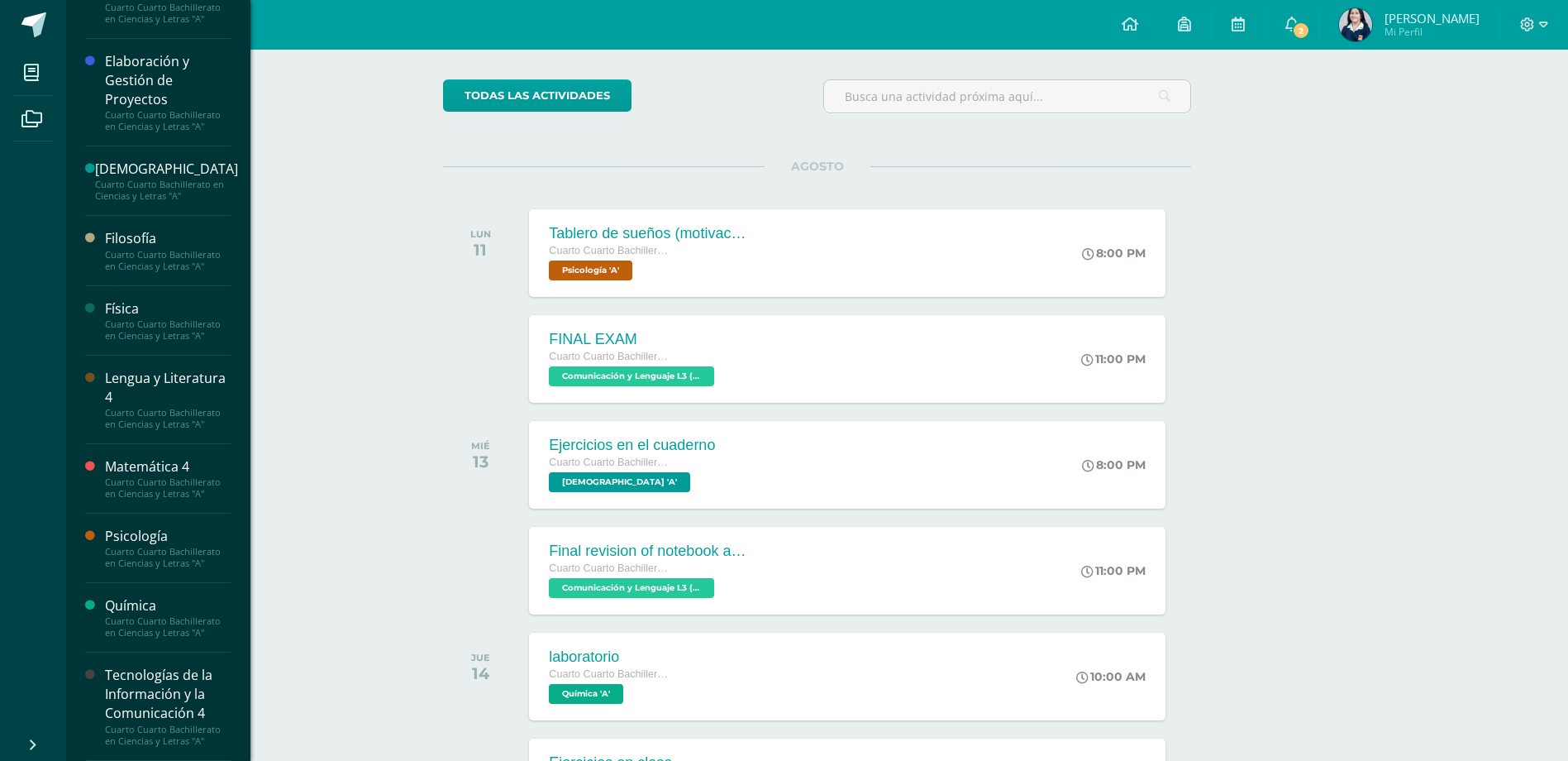
scroll to position [248, 0]
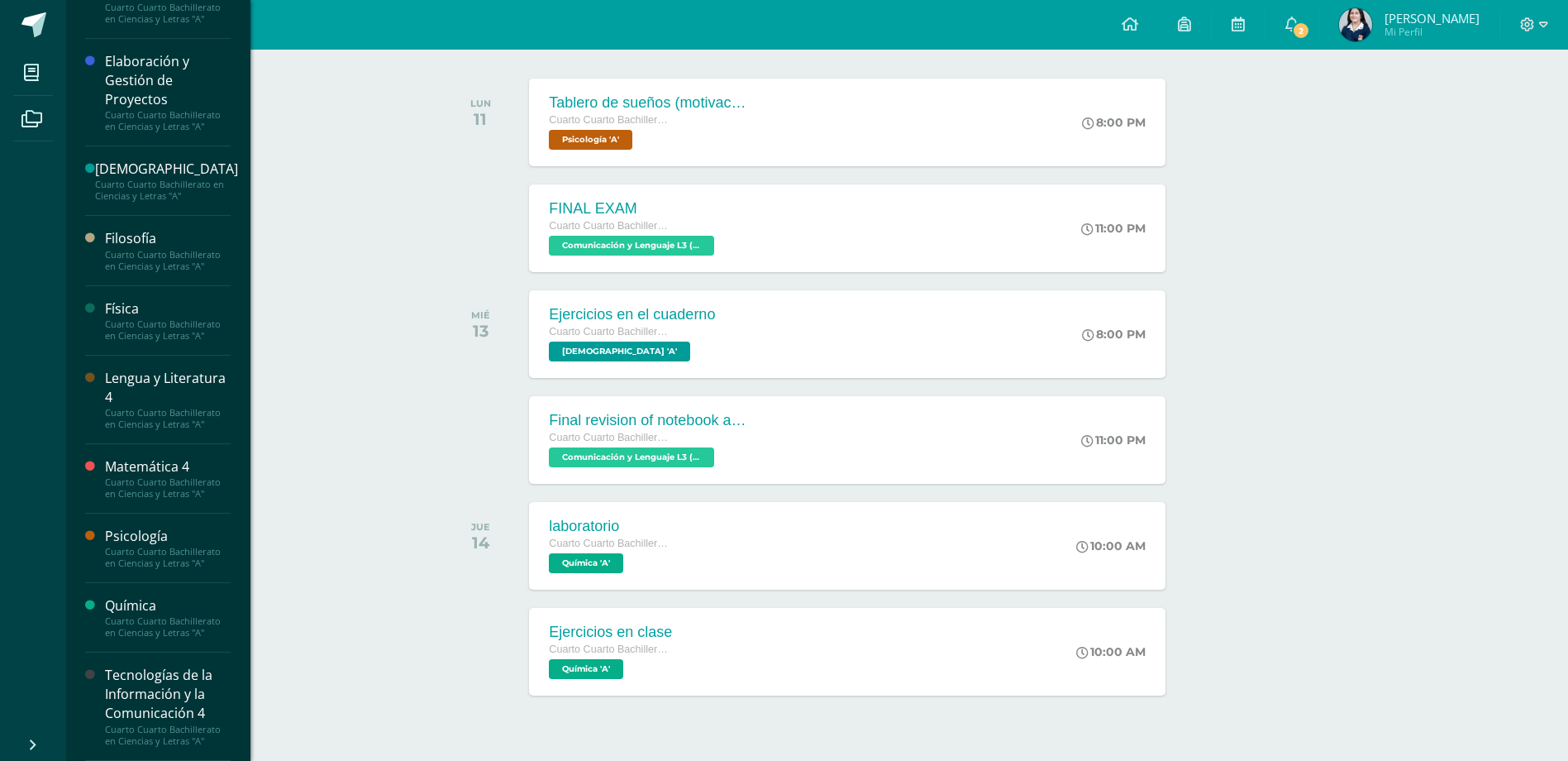
click at [165, 687] on div "Tecnologías de la Información y la Comunicación 4" at bounding box center [167, 694] width 125 height 57
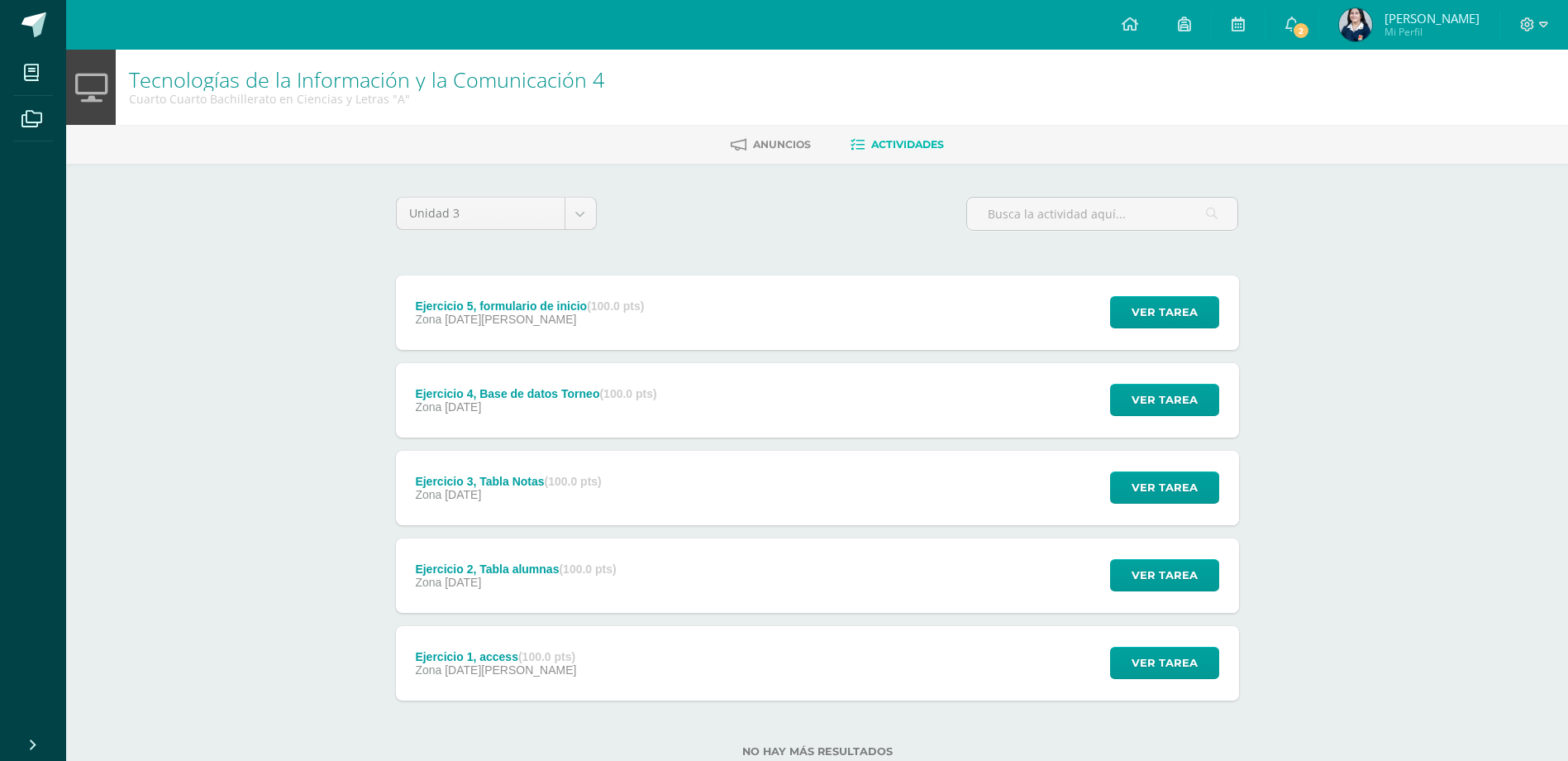
click at [361, 376] on div "Tecnologías de la Información y la Comunicación 4 Cuarto Cuarto Bachillerato en…" at bounding box center [816, 430] width 1502 height 761
click at [664, 339] on div "Ejercicio 5, formulario de inicio (100.0 pts) Zona [DATE][PERSON_NAME]" at bounding box center [529, 312] width 268 height 74
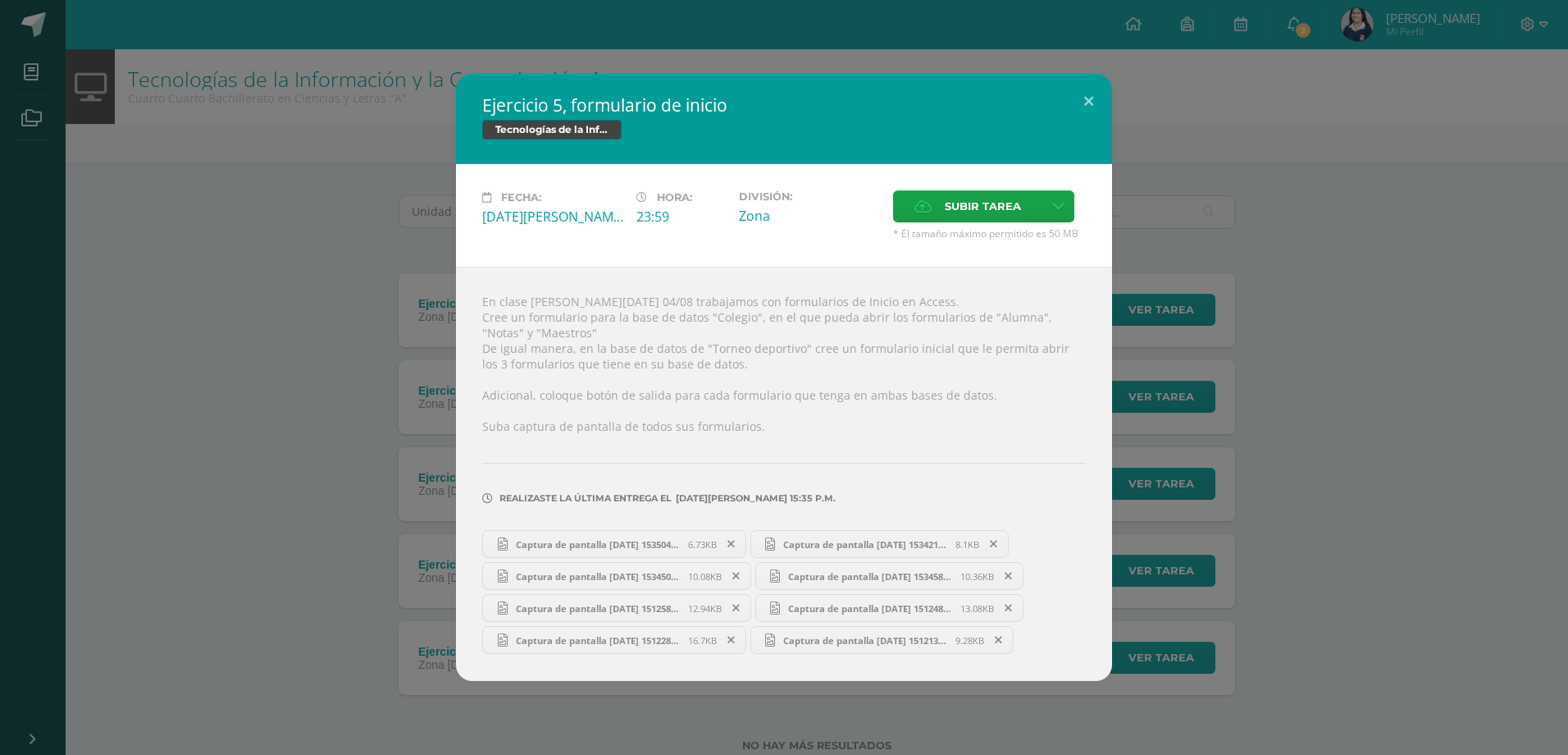
click at [562, 548] on span "Captura de pantalla [DATE] 153504.png" at bounding box center [597, 544] width 180 height 12
click at [840, 636] on span "Captura de pantalla [DATE] 151213.png" at bounding box center [864, 640] width 180 height 12
click at [627, 622] on div "Captura de pantalla [DATE] 153504.png 6.73KB Captura de pantalla [DATE] 153421.…" at bounding box center [784, 590] width 604 height 128
click at [634, 634] on span "Captura de pantalla [DATE] 151228.png" at bounding box center [597, 640] width 180 height 12
click at [664, 602] on span "Captura de pantalla 2025-08-04 151258.png" at bounding box center [597, 607] width 180 height 12
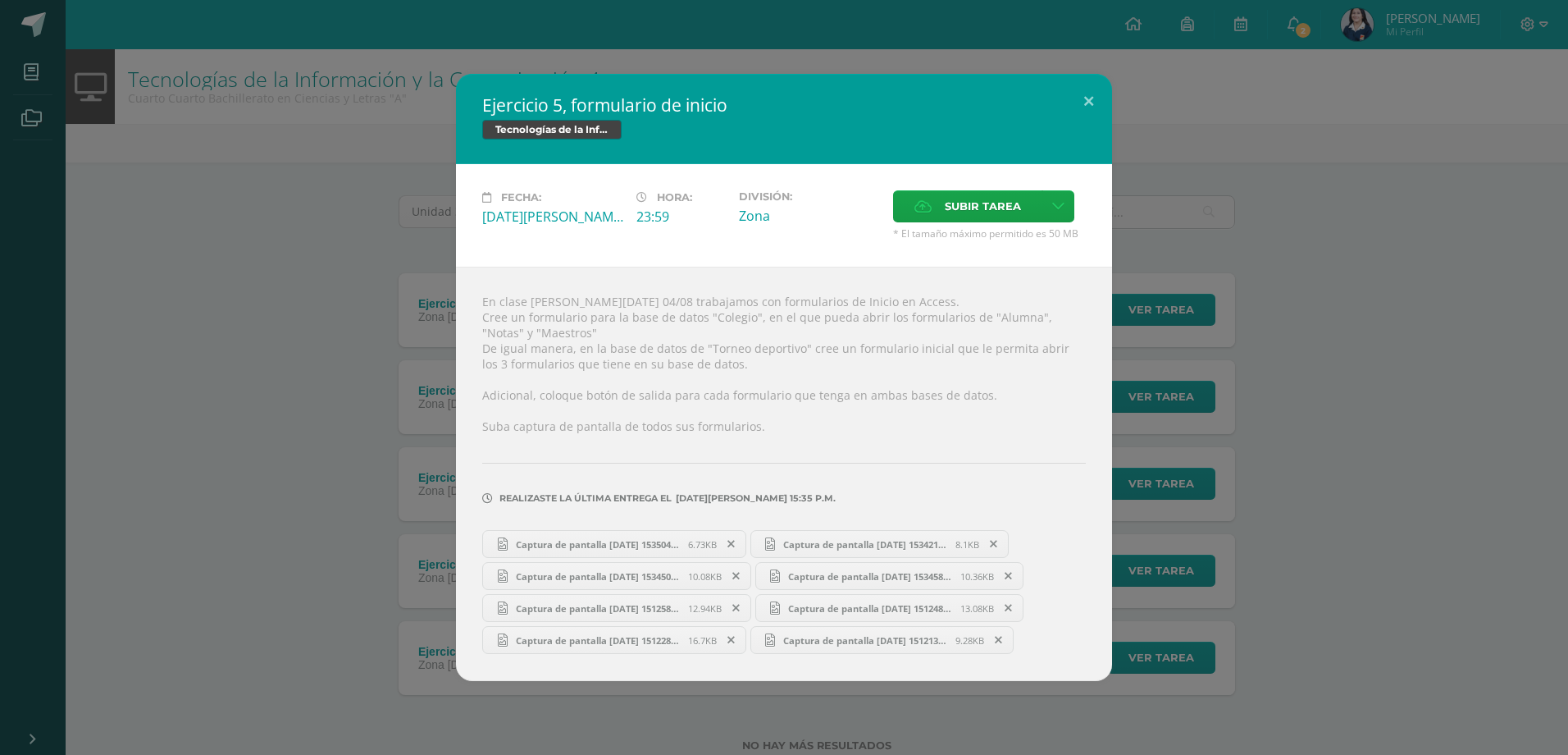
click at [638, 562] on link "Captura de pantalla 2025-08-04 153450.png 10.08KB" at bounding box center [617, 576] width 269 height 28
click at [889, 604] on span "Captura de pantalla 2025-08-04 151248.png" at bounding box center [870, 607] width 180 height 12
click at [903, 576] on span "Captura de pantalla 2025-08-04 153458.png" at bounding box center [870, 576] width 180 height 12
click at [938, 547] on span "Captura de pantalla 2025-08-04 153421.png" at bounding box center [864, 544] width 180 height 12
click at [910, 576] on span "Captura de pantalla 2025-08-04 153458.png" at bounding box center [870, 576] width 180 height 12
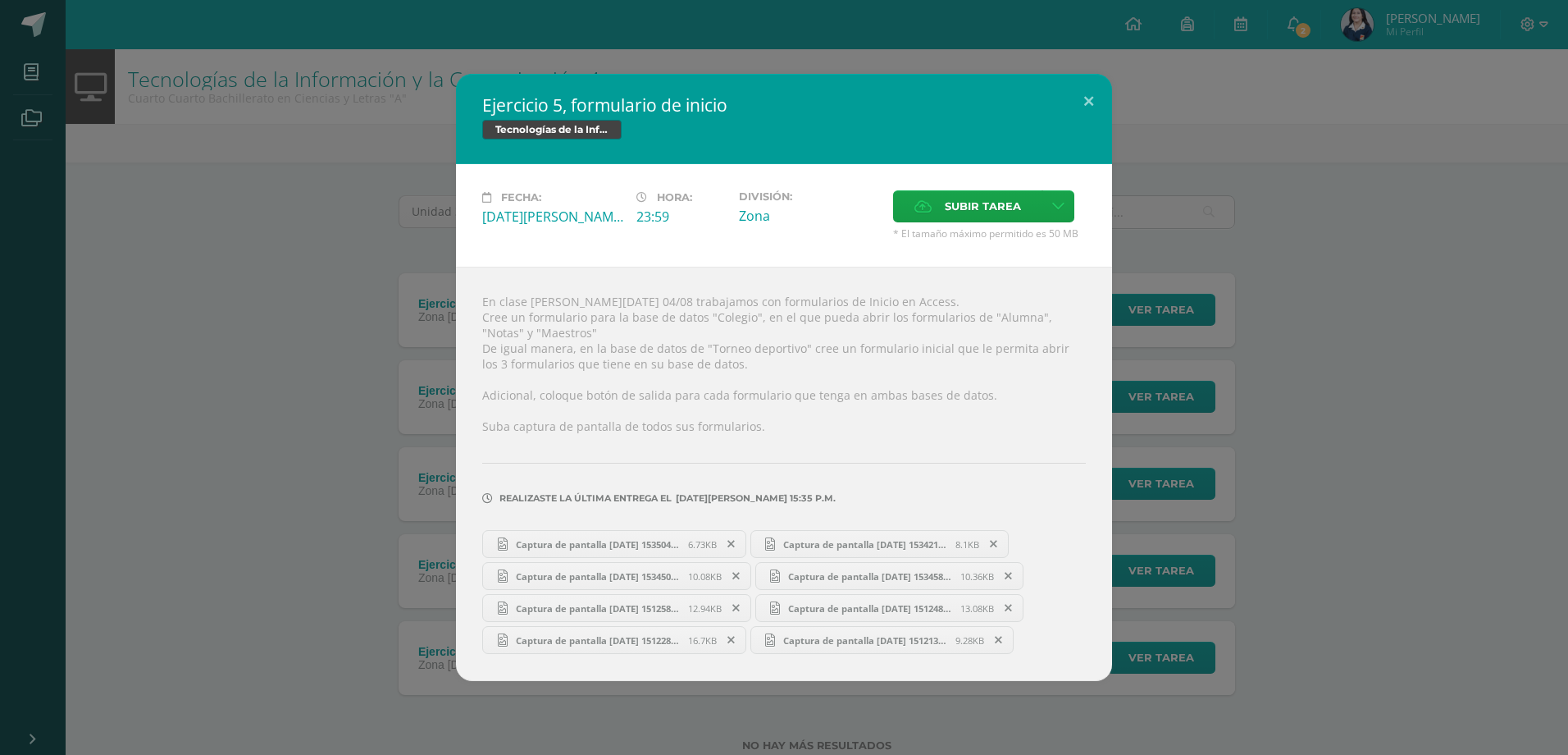
click at [949, 575] on span "Captura de pantalla 2025-08-04 153458.png" at bounding box center [870, 576] width 180 height 12
click at [1009, 577] on icon at bounding box center [1008, 576] width 7 height 11
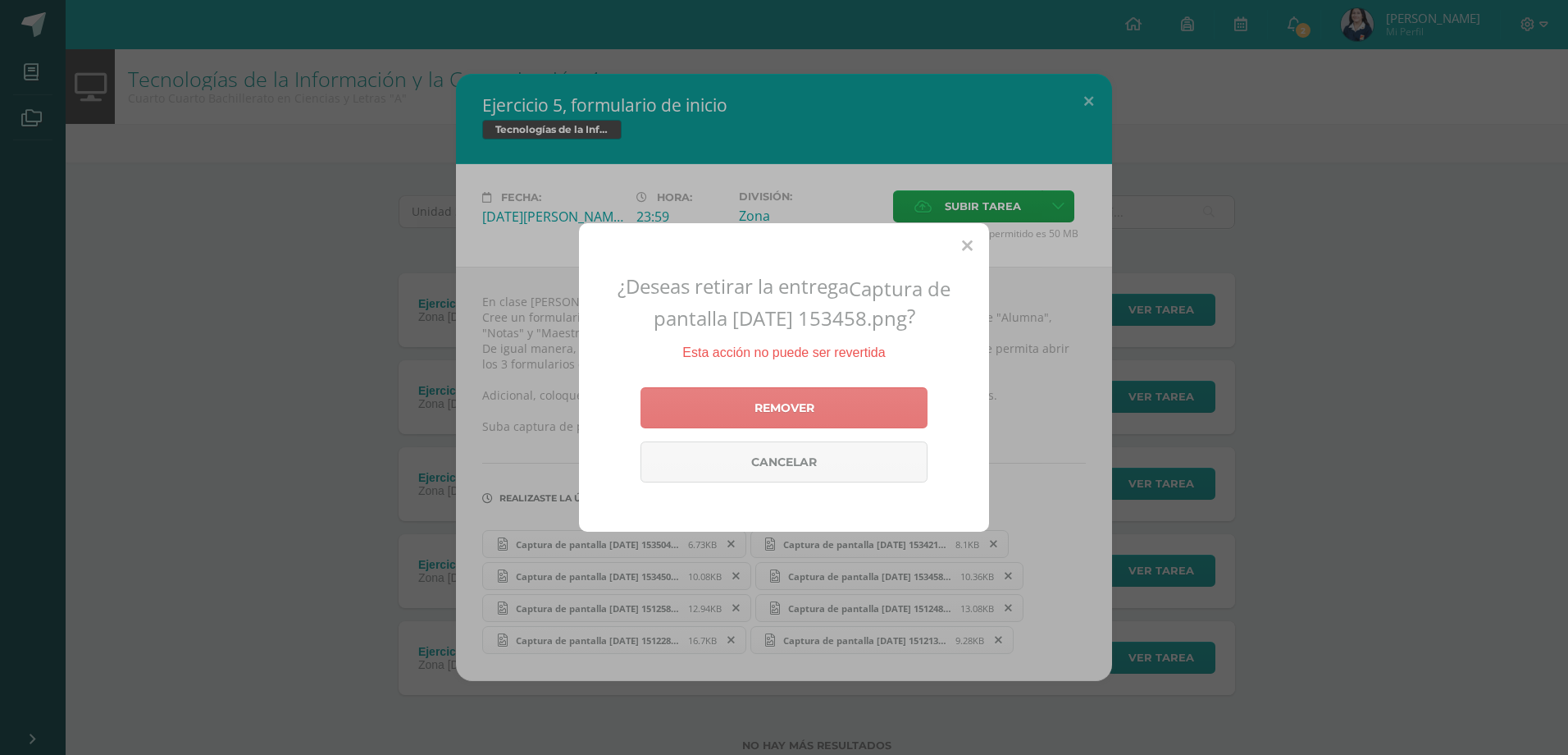
click at [741, 405] on link "Remover" at bounding box center [784, 407] width 287 height 41
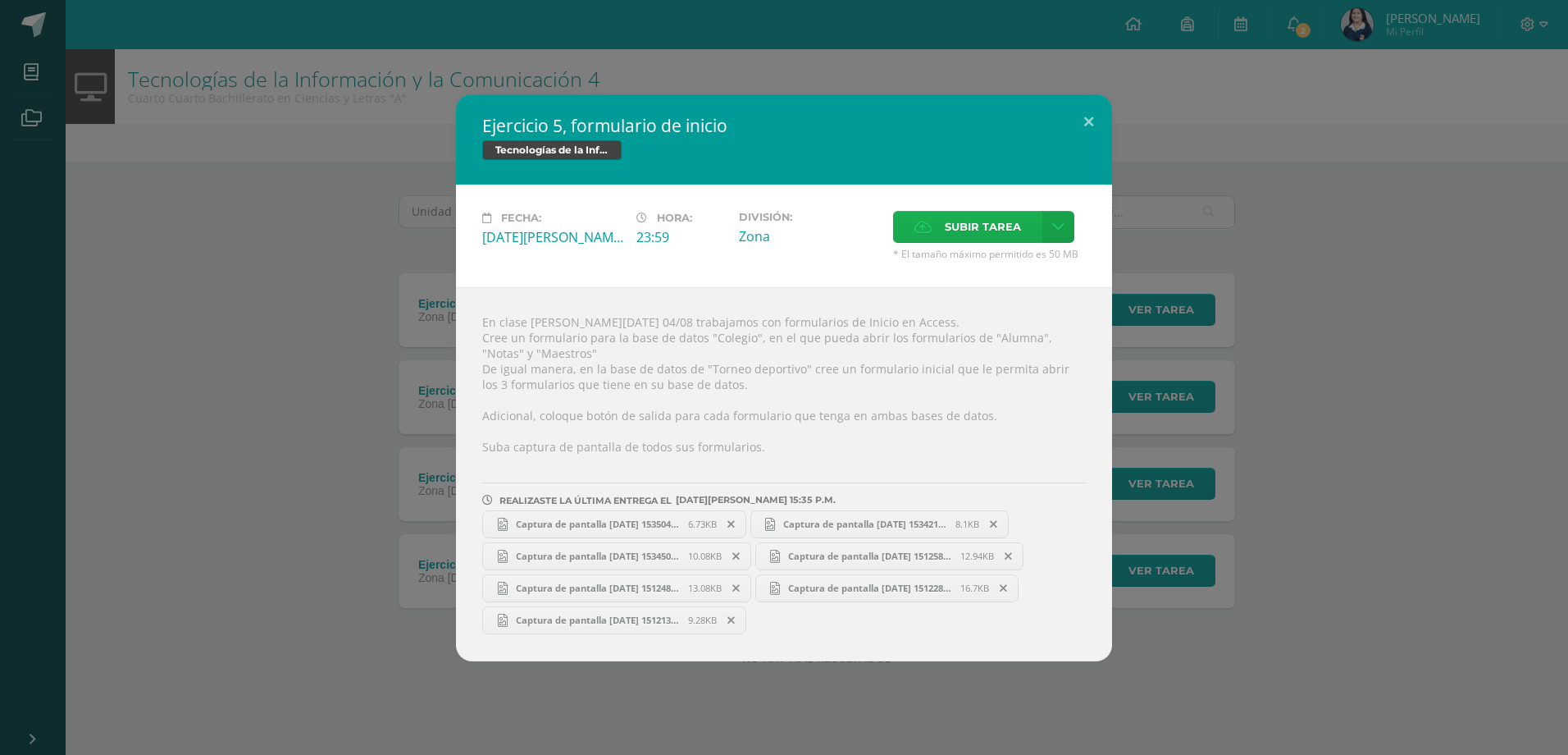
click at [958, 221] on span "Subir tarea" at bounding box center [983, 226] width 77 height 30
click at [0, 0] on input "Subir tarea" at bounding box center [0, 0] width 0 height 0
click at [1084, 134] on button at bounding box center [1089, 122] width 47 height 56
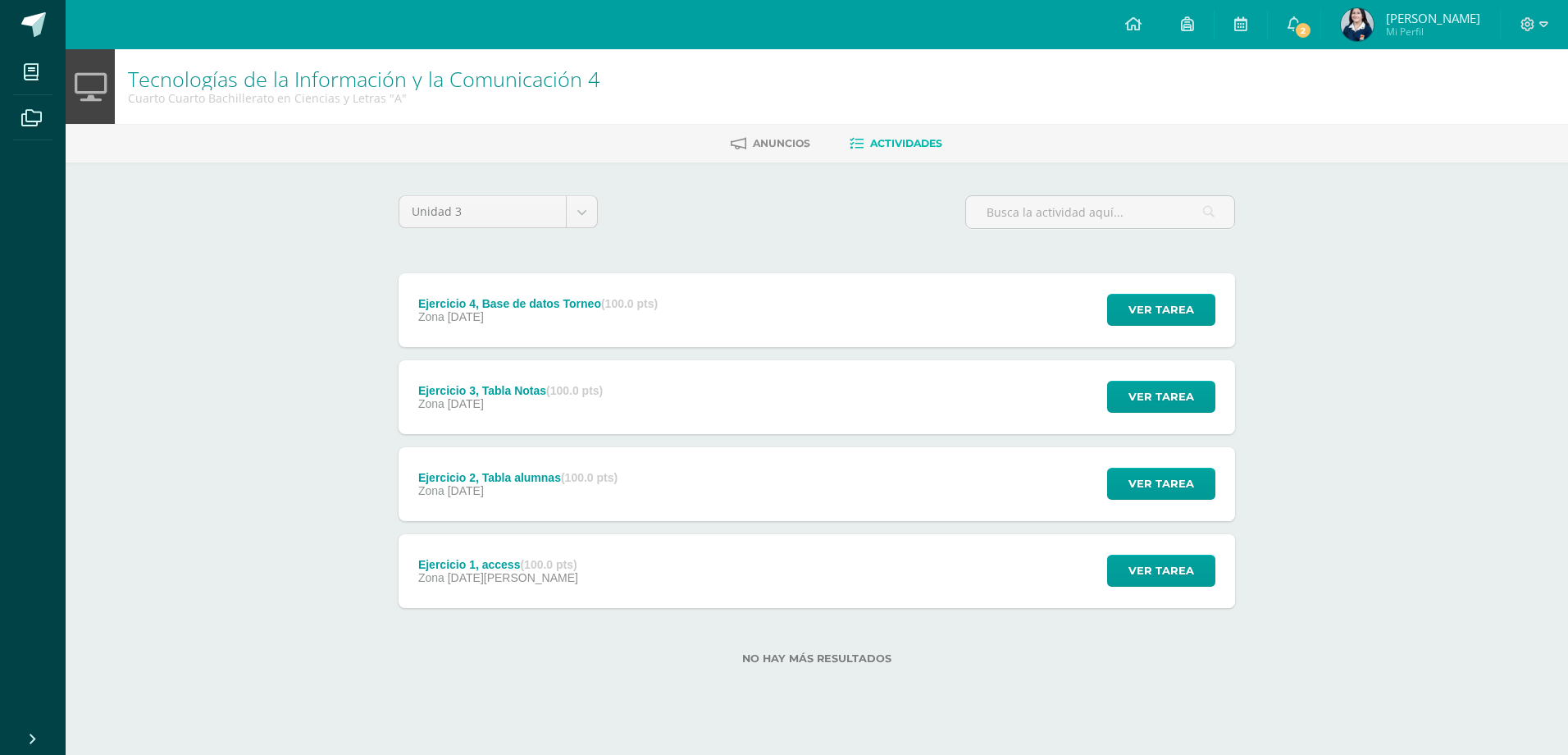
click at [622, 367] on div "Ejercicio 3, Tabla Notas (100.0 pts) Zona 28 de Julio" at bounding box center [511, 396] width 224 height 74
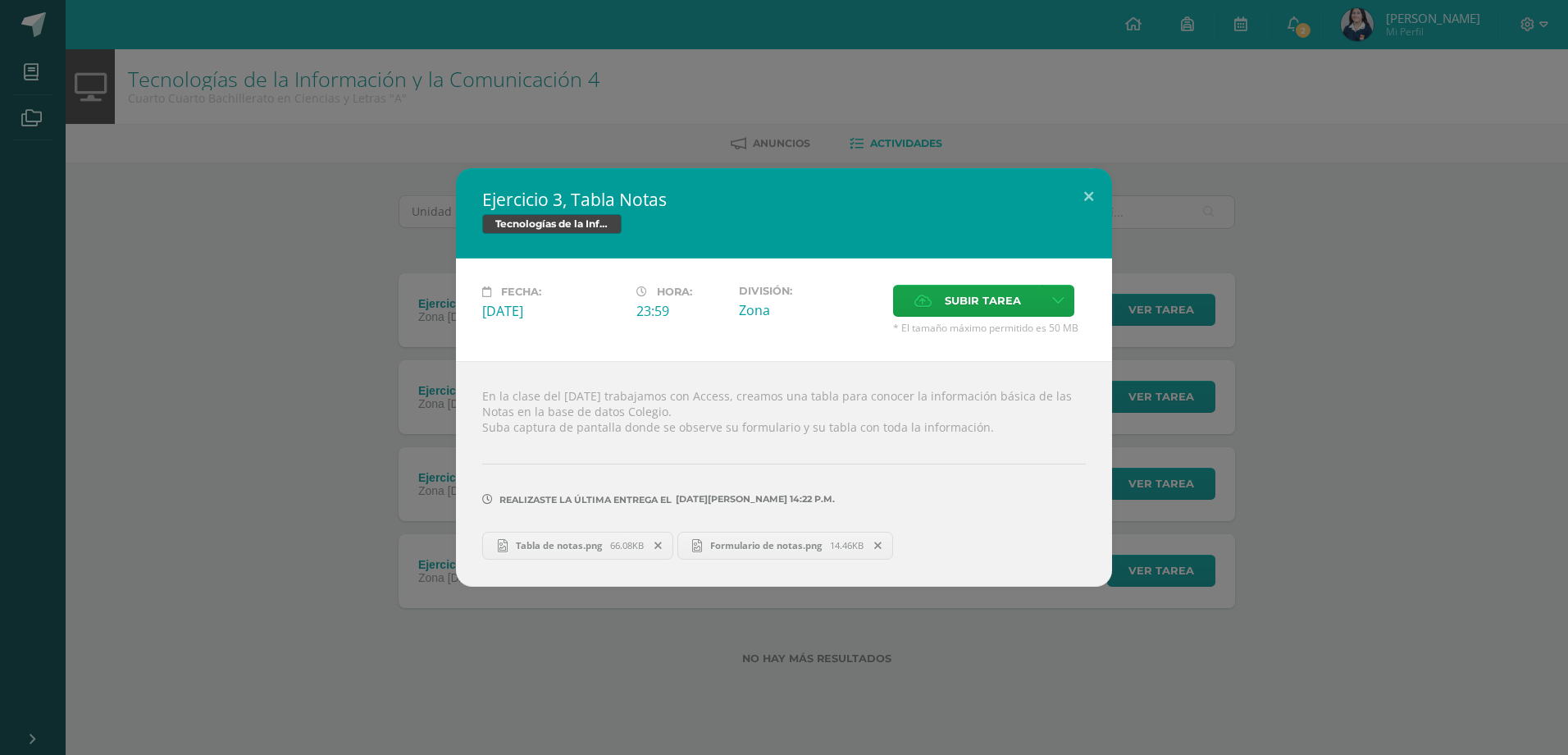
click at [571, 530] on div "Tabla de notas.png 66.08KB Formulario de notas.png 14.46KB" at bounding box center [784, 543] width 604 height 32
click at [575, 540] on span "Tabla de notas.png" at bounding box center [559, 545] width 103 height 12
click at [754, 537] on link "Formulario de notas.png 14.46KB" at bounding box center [786, 546] width 217 height 28
drag, startPoint x: 799, startPoint y: 433, endPoint x: 891, endPoint y: 426, distance: 92.3
click at [891, 426] on div "En la clase del 14 de julio trabajamos con Access, creamos una tabla para conoc…" at bounding box center [784, 473] width 656 height 225
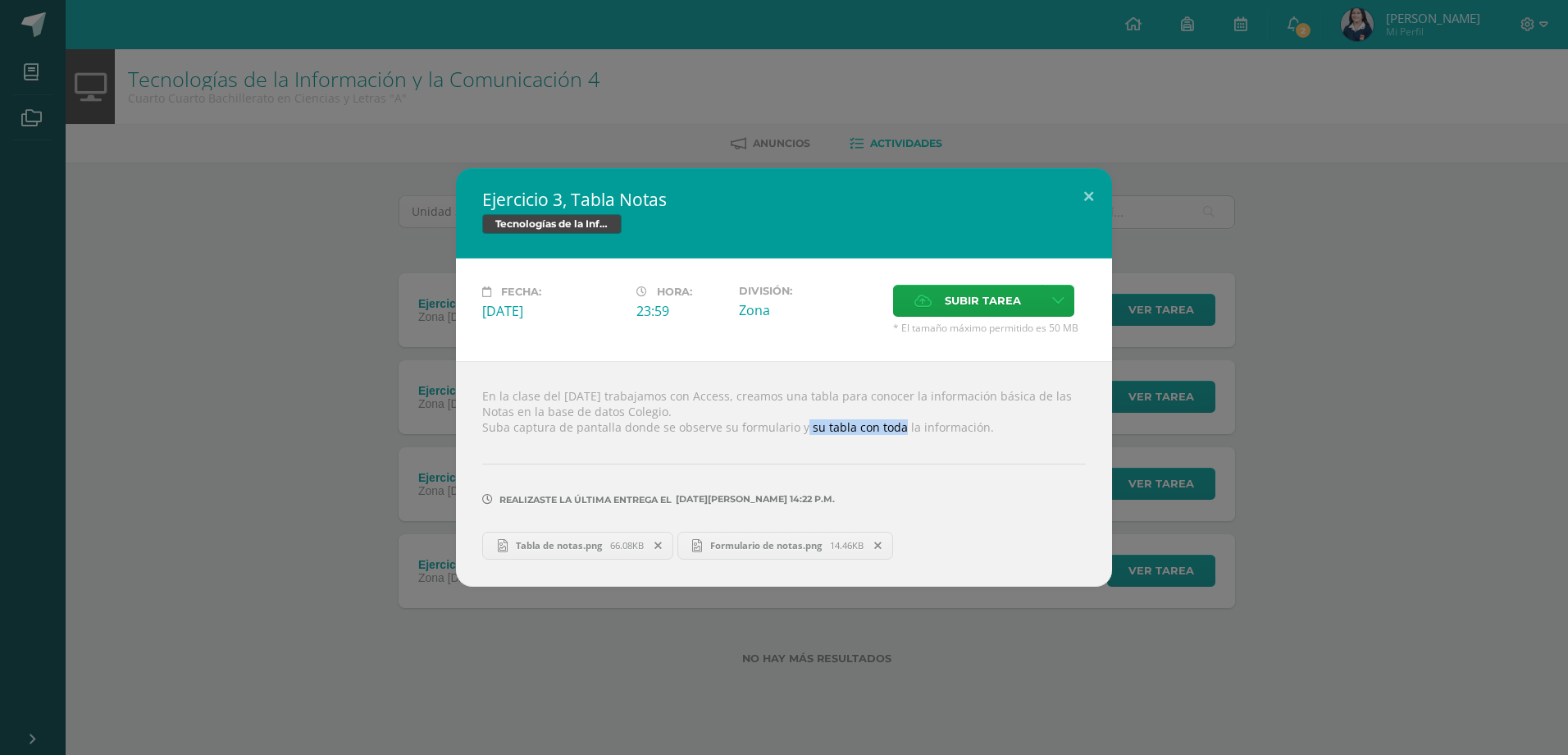
click at [892, 426] on div "En la clase del 14 de julio trabajamos con Access, creamos una tabla para conoc…" at bounding box center [784, 473] width 656 height 225
click at [893, 425] on div "En la clase del 14 de julio trabajamos con Access, creamos una tabla para conoc…" at bounding box center [784, 473] width 656 height 225
click at [1083, 201] on button at bounding box center [1089, 196] width 47 height 56
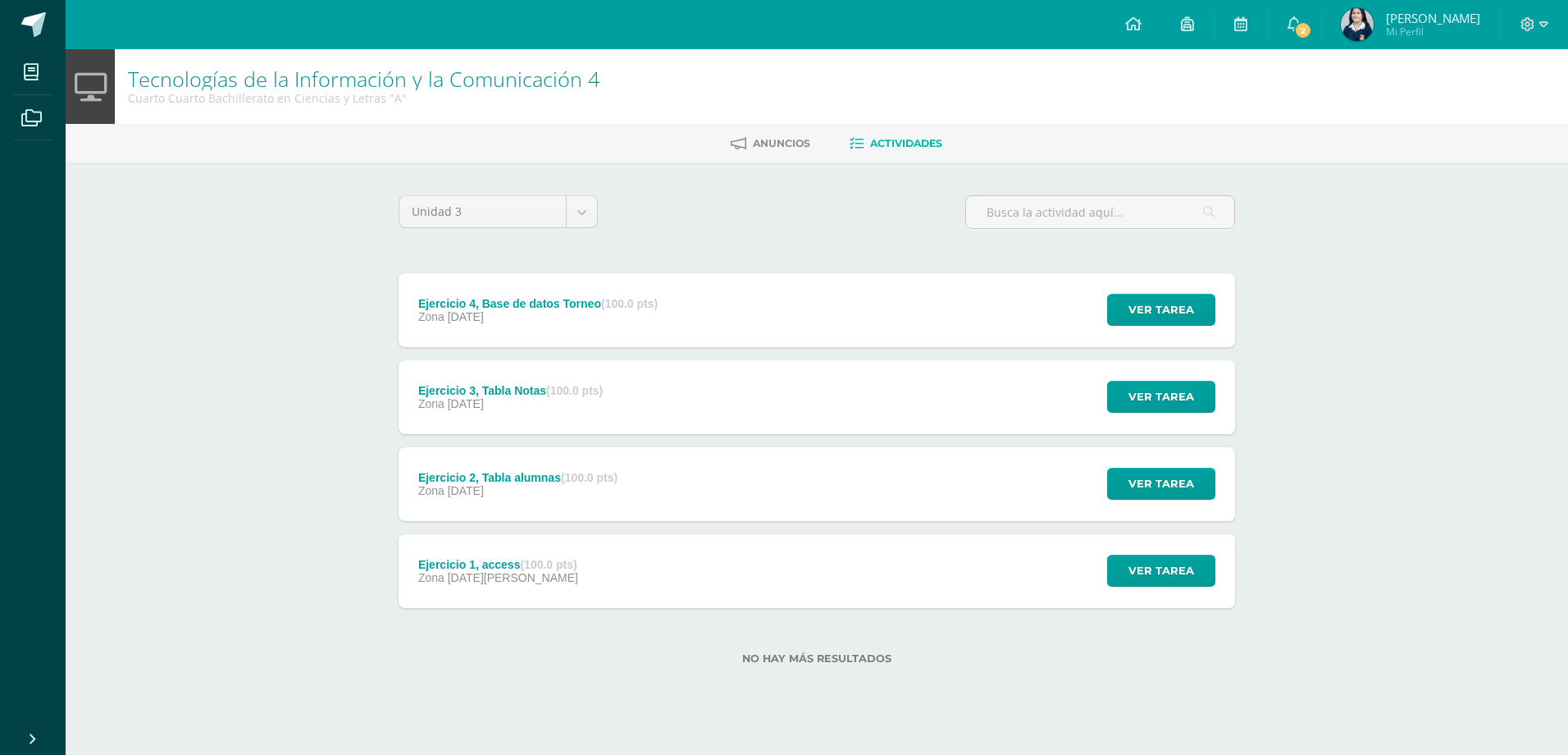
click at [637, 460] on div "Ejercicio 2, Tabla alumnas (100.0 pts) Zona 28 de Julio" at bounding box center [518, 483] width 238 height 74
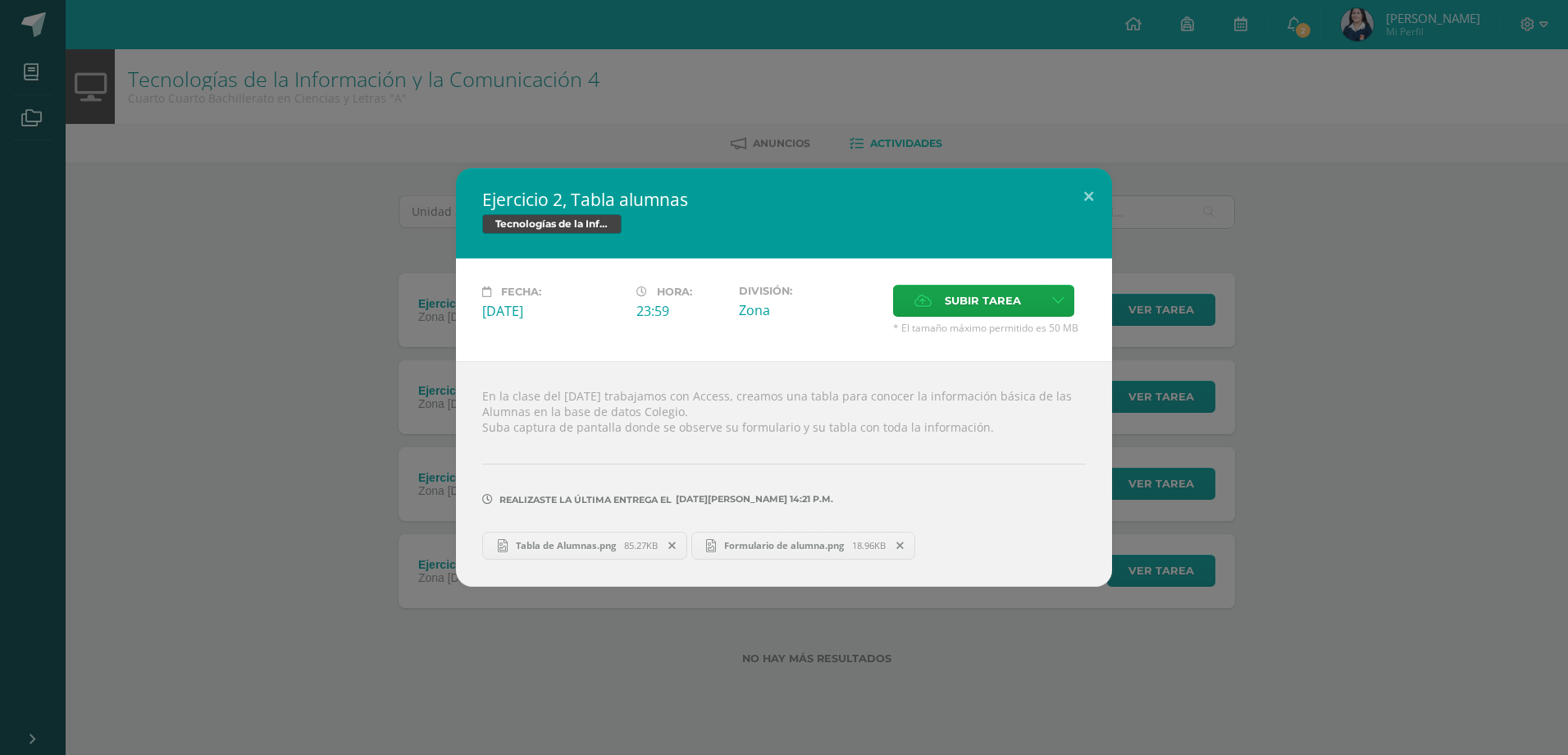
click at [589, 543] on span "Tabla de Alumnas.png" at bounding box center [565, 545] width 117 height 12
click at [777, 547] on span "Formulario de alumna.png" at bounding box center [784, 545] width 136 height 12
click at [1190, 457] on div "Ejercicio 2, Tabla alumnas Tecnologías de la Información y la Comunicación 4 Fe…" at bounding box center [784, 377] width 1555 height 418
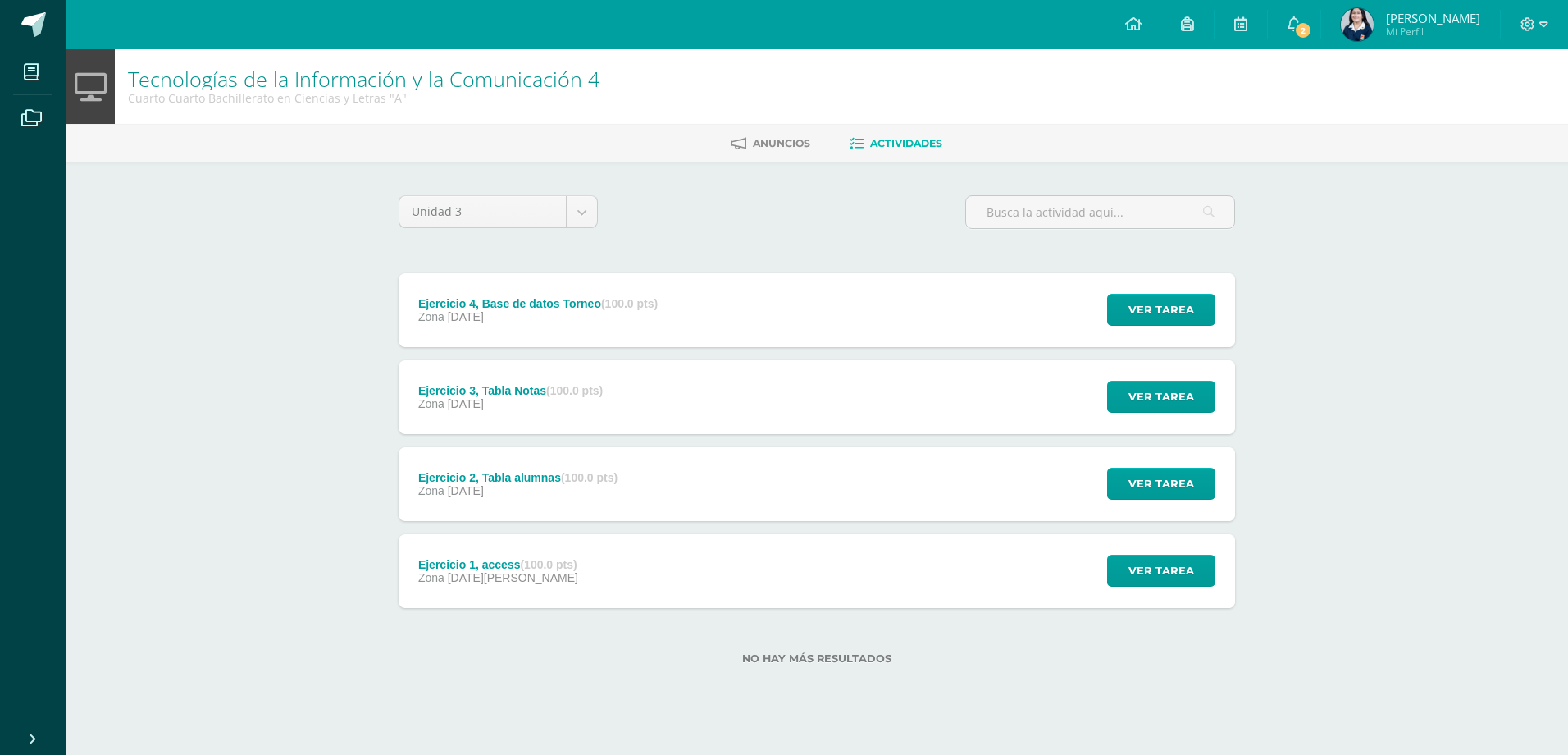
click at [577, 594] on div "Ejercicio 1, access (100.0 pts) Zona 07 de Julio" at bounding box center [498, 570] width 199 height 74
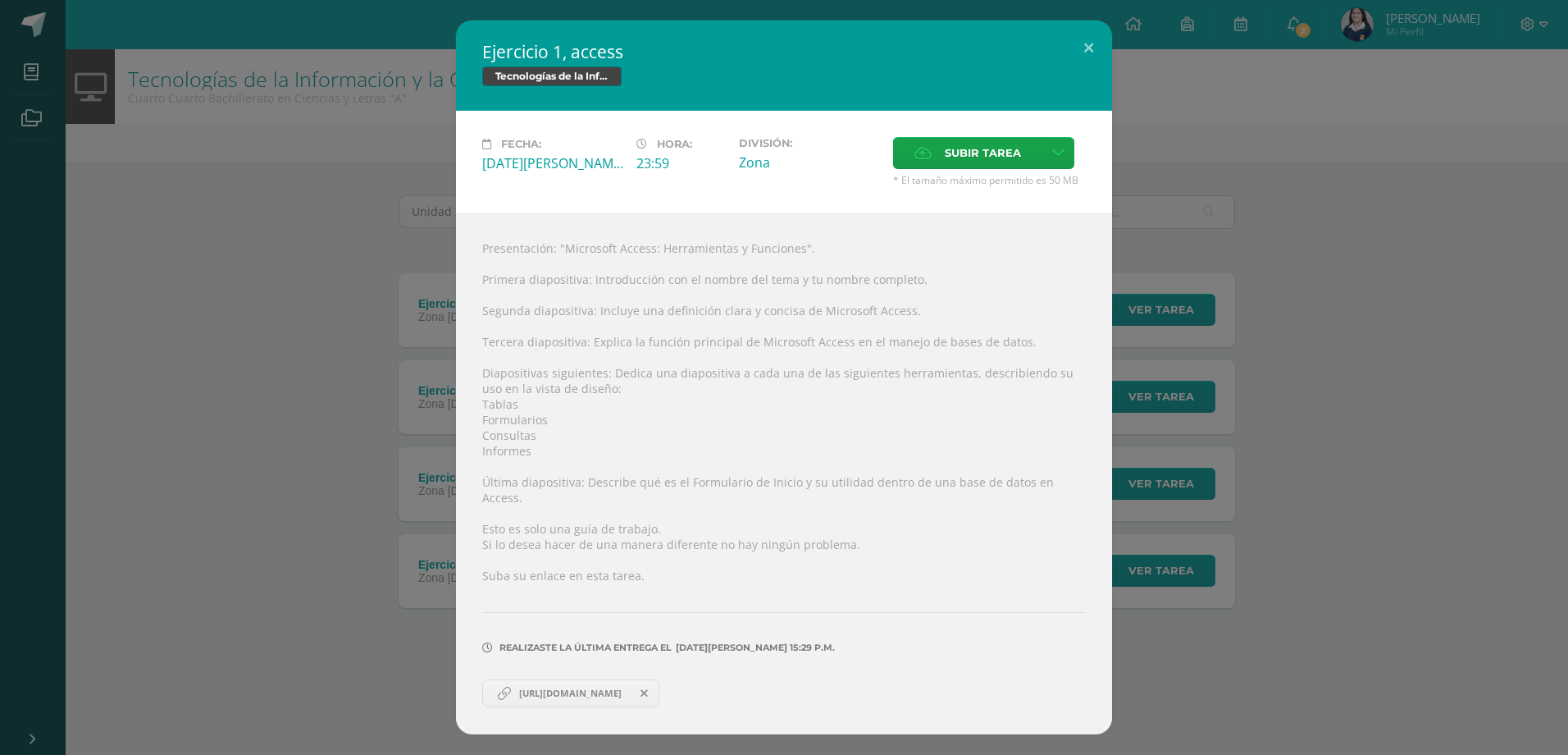
click at [1247, 447] on div "Ejercicio 1, access Tecnologías de la Información y la Comunicación 4 Fecha: Lu…" at bounding box center [784, 378] width 1555 height 714
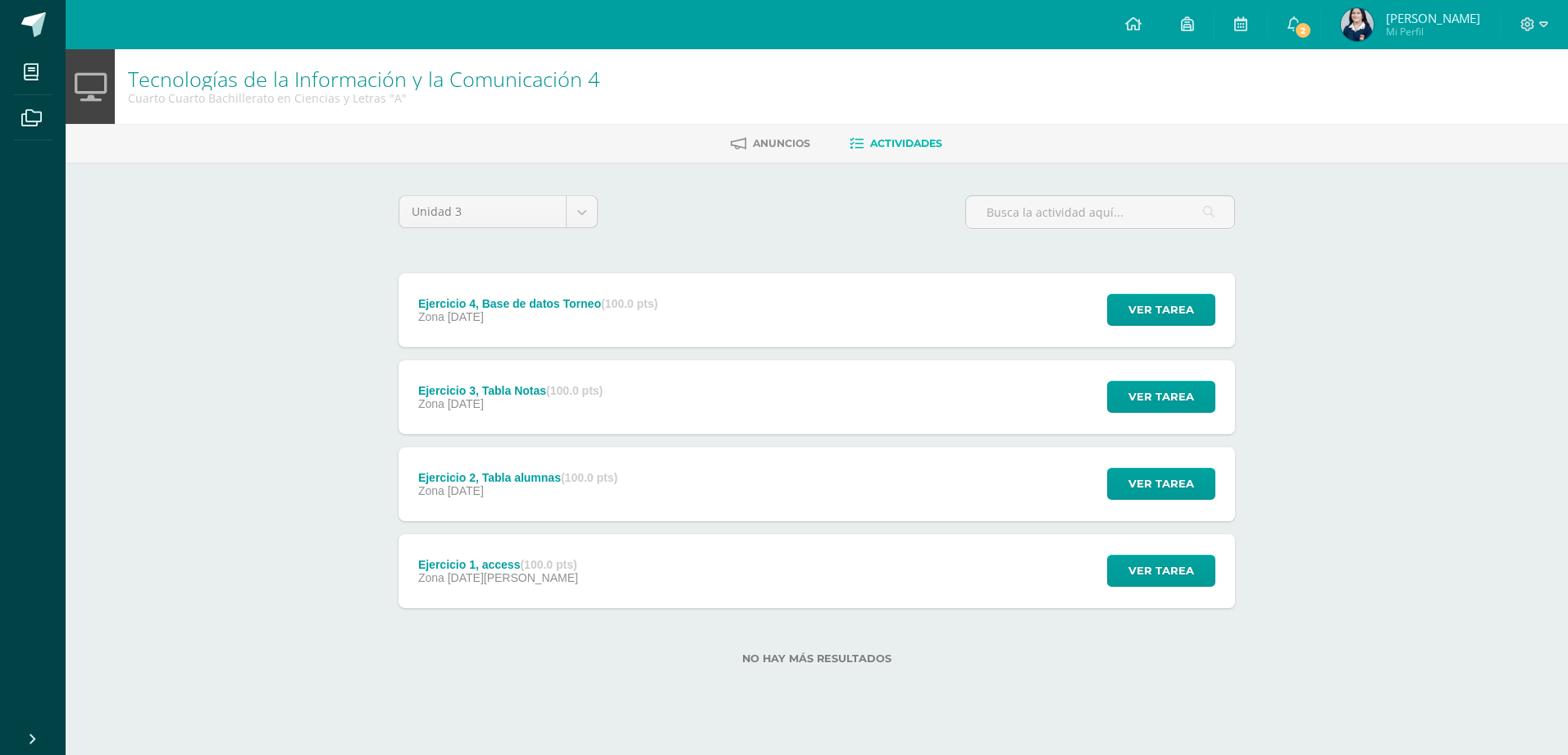
click at [546, 386] on div "Ejercicio 3, Tabla Notas (100.0 pts)" at bounding box center [510, 391] width 184 height 13
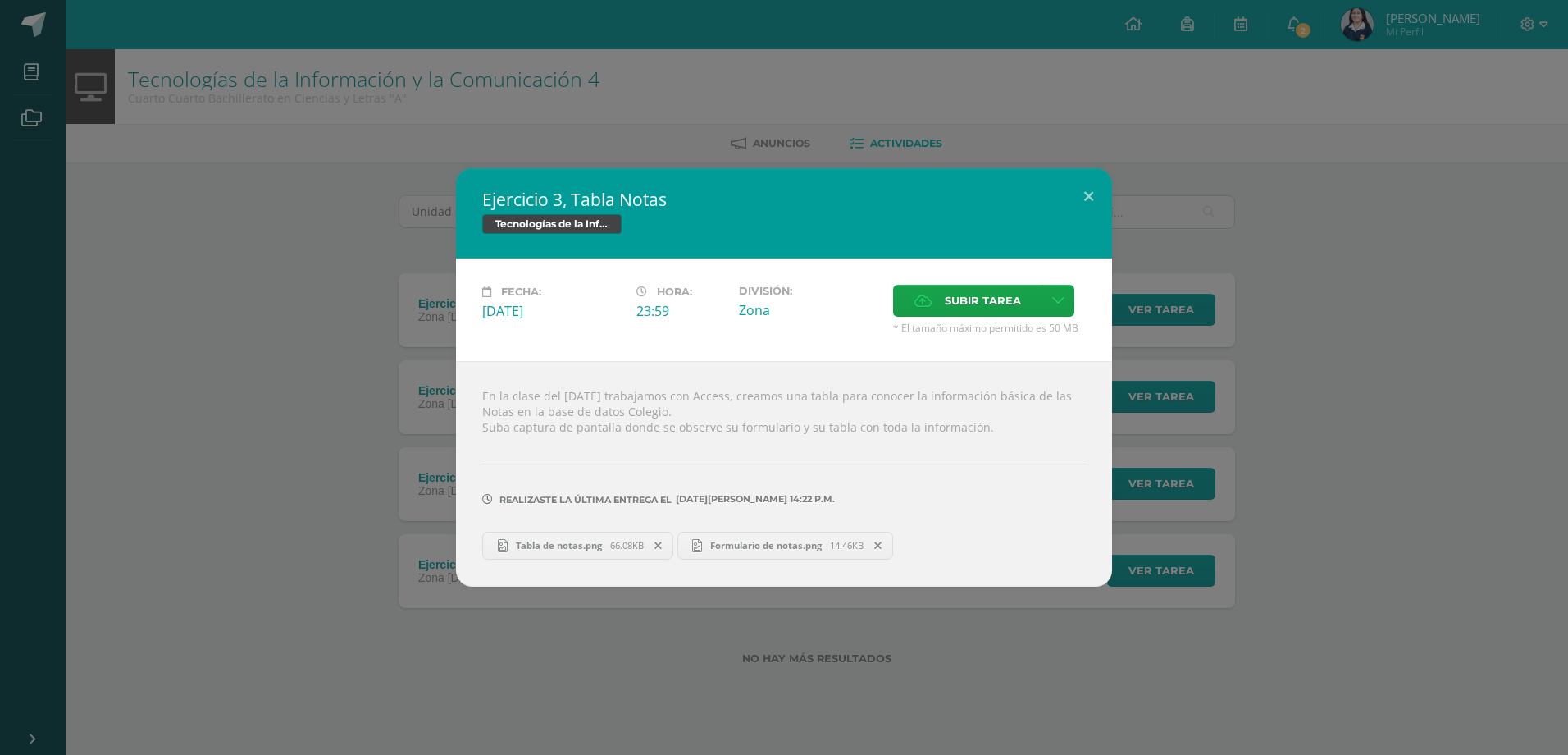
click at [744, 533] on link "Formulario de notas.png 14.46KB" at bounding box center [786, 546] width 217 height 28
click at [579, 540] on span "Tabla de notas.png" at bounding box center [559, 545] width 103 height 12
click at [1529, 360] on div "Ejercicio 3, Tabla Notas Tecnologías de la Información y la Comunicación 4 Fech…" at bounding box center [784, 377] width 1555 height 418
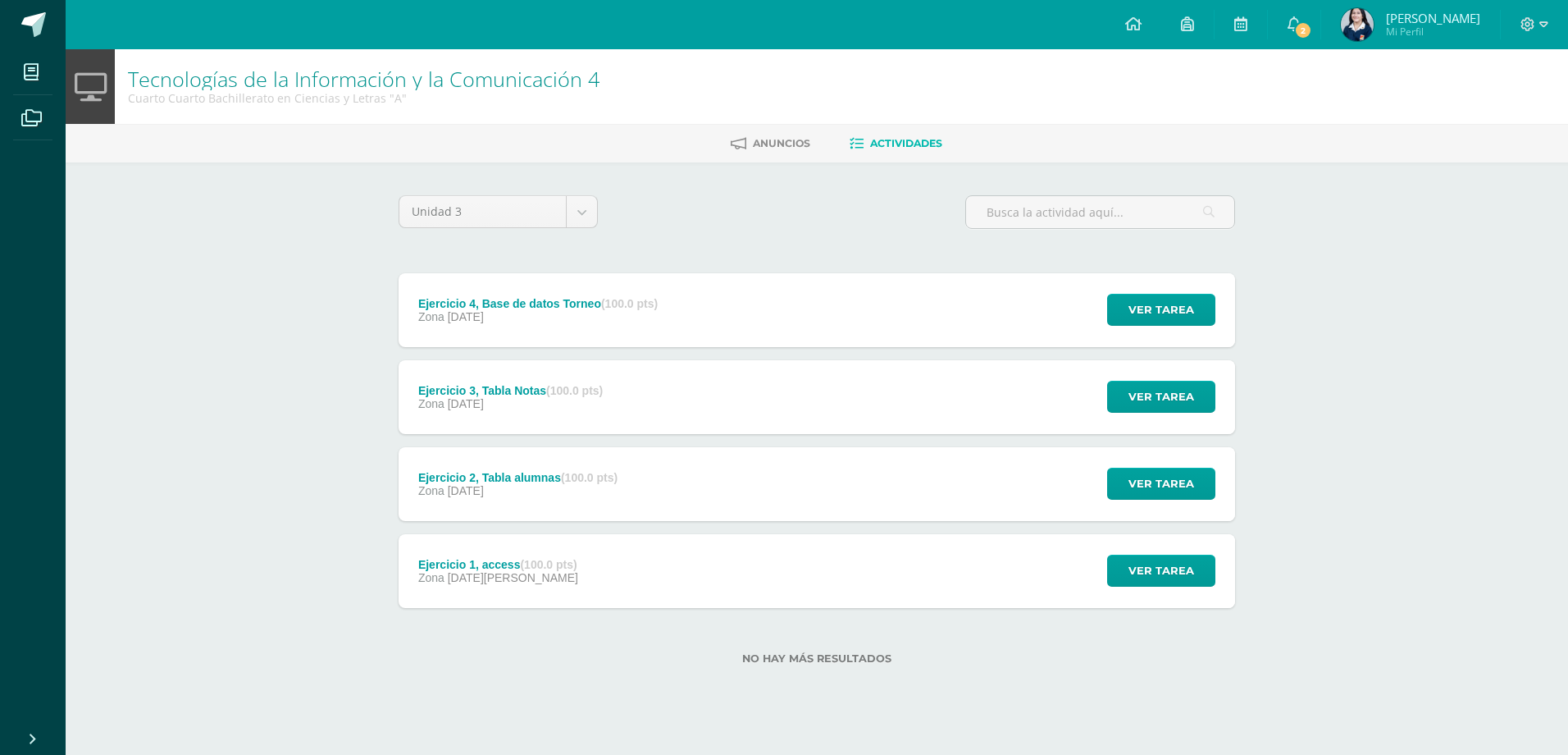
click at [566, 466] on div "Ejercicio 2, Tabla alumnas (100.0 pts) Zona 28 de Julio" at bounding box center [518, 483] width 238 height 74
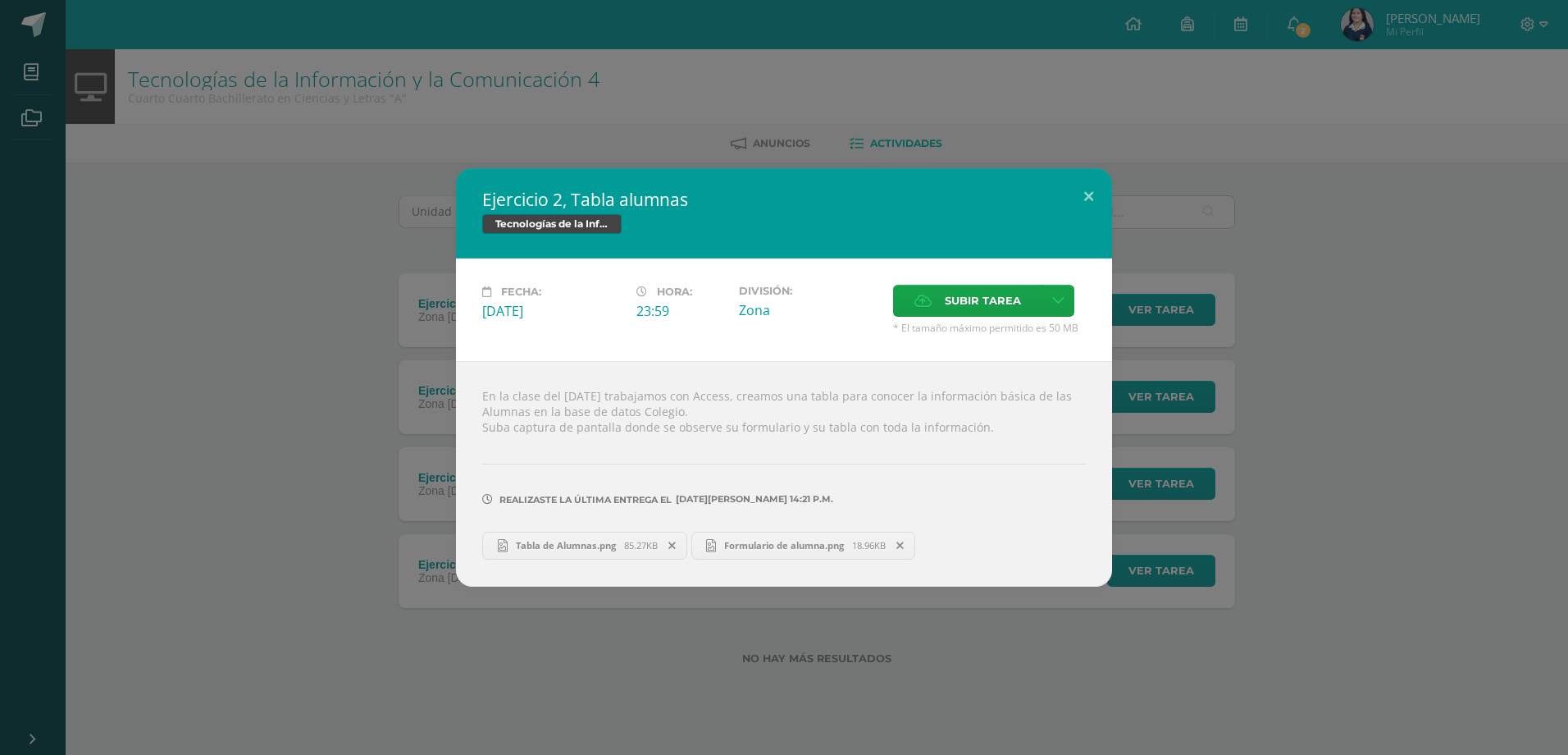
click at [1567, 408] on html "Ejercicio 2, Tabla alumnas Tecnologías de la Información y la Comunicación 4 Fe…" at bounding box center [784, 358] width 1568 height 717
click at [1084, 192] on button at bounding box center [1089, 196] width 47 height 56
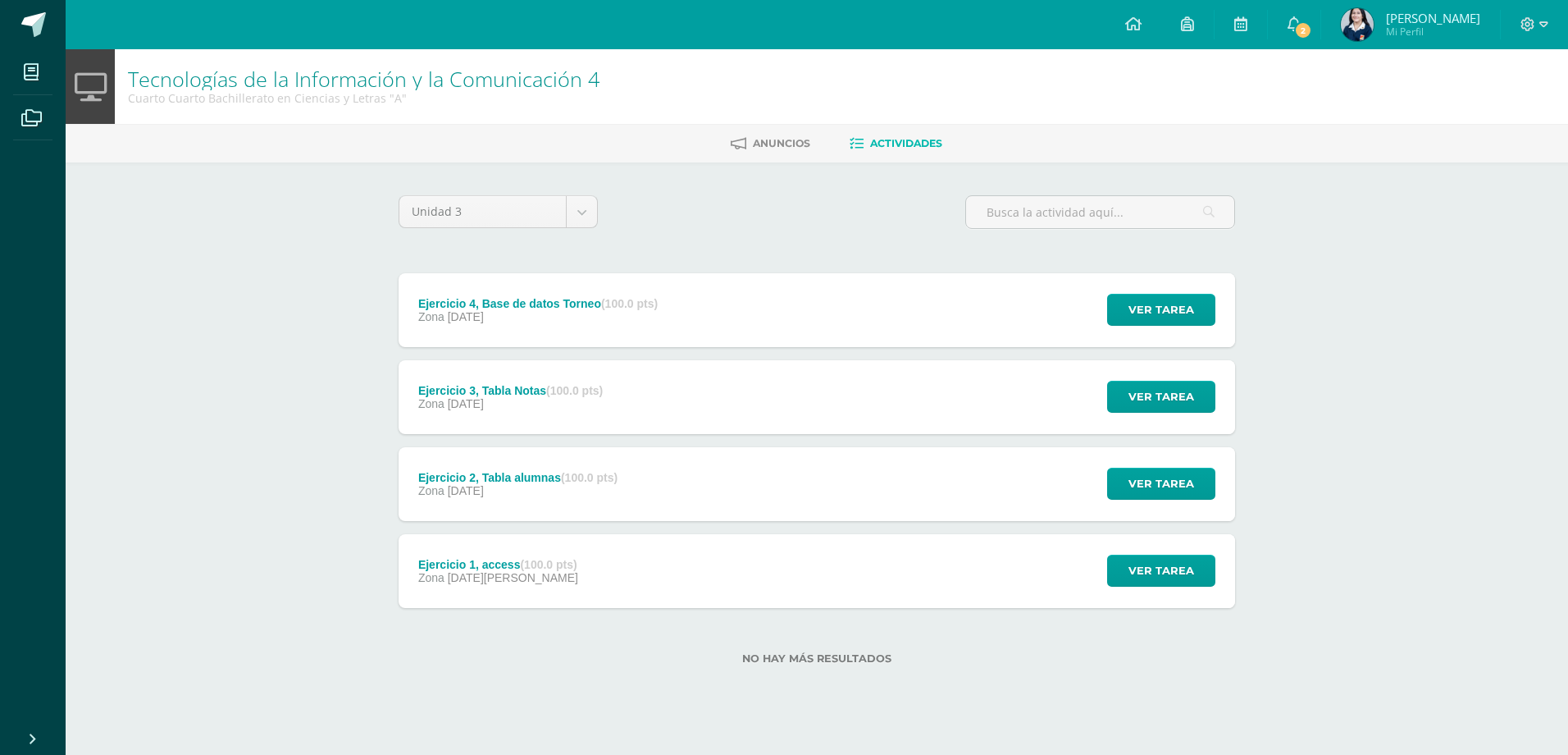
click at [723, 332] on div "Ejercicio 4, Base de datos Torneo (100.0 pts) Zona 28 de Julio Ver tarea Ejerci…" at bounding box center [817, 309] width 836 height 74
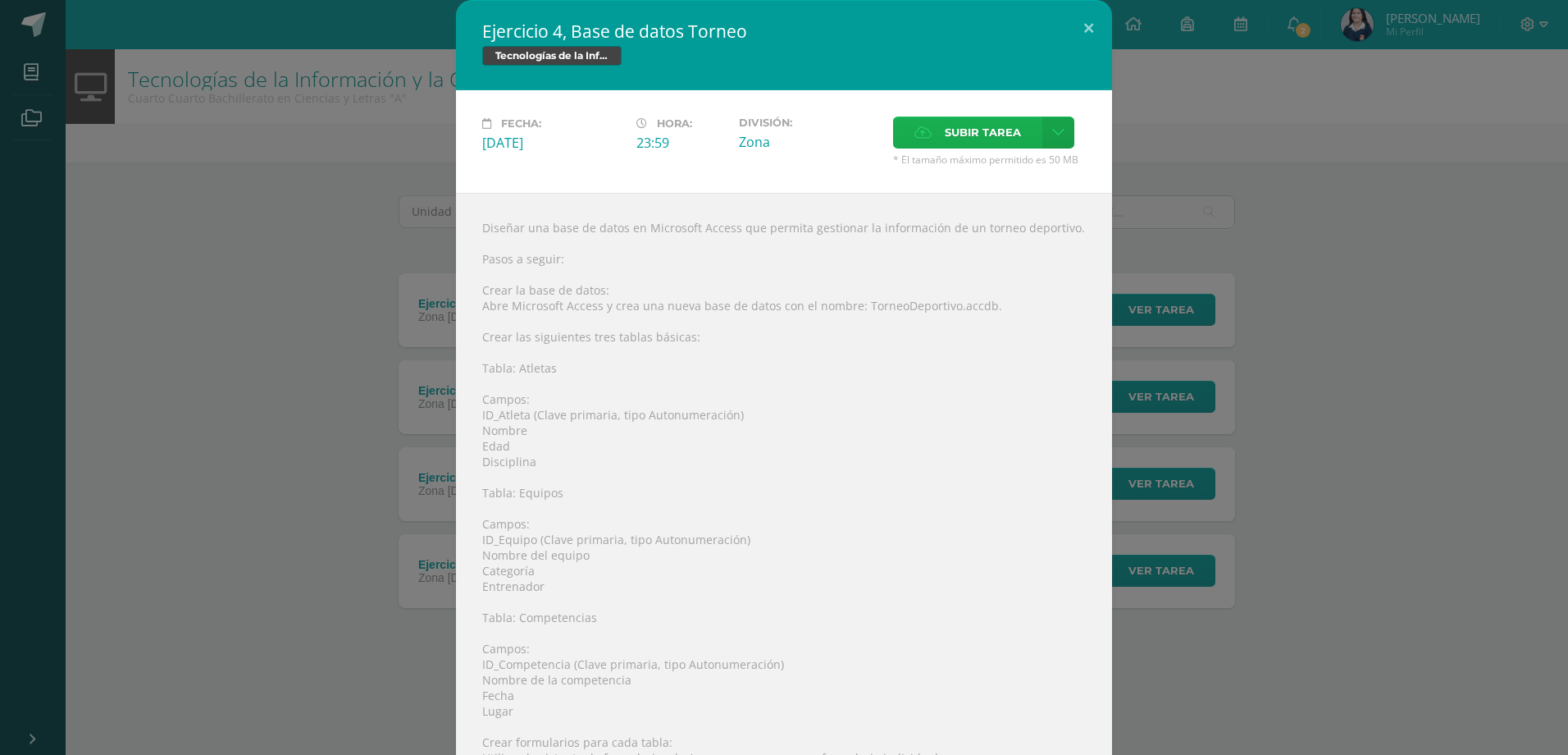
click at [924, 114] on div "Fecha: Lunes 28 de Julio Hora: 23:59 División: Zona" at bounding box center [784, 142] width 656 height 103
click at [926, 127] on label "Subir tarea" at bounding box center [968, 133] width 150 height 32
click at [0, 0] on input "Subir tarea" at bounding box center [0, 0] width 0 height 0
click at [1082, 9] on button at bounding box center [1089, 28] width 47 height 56
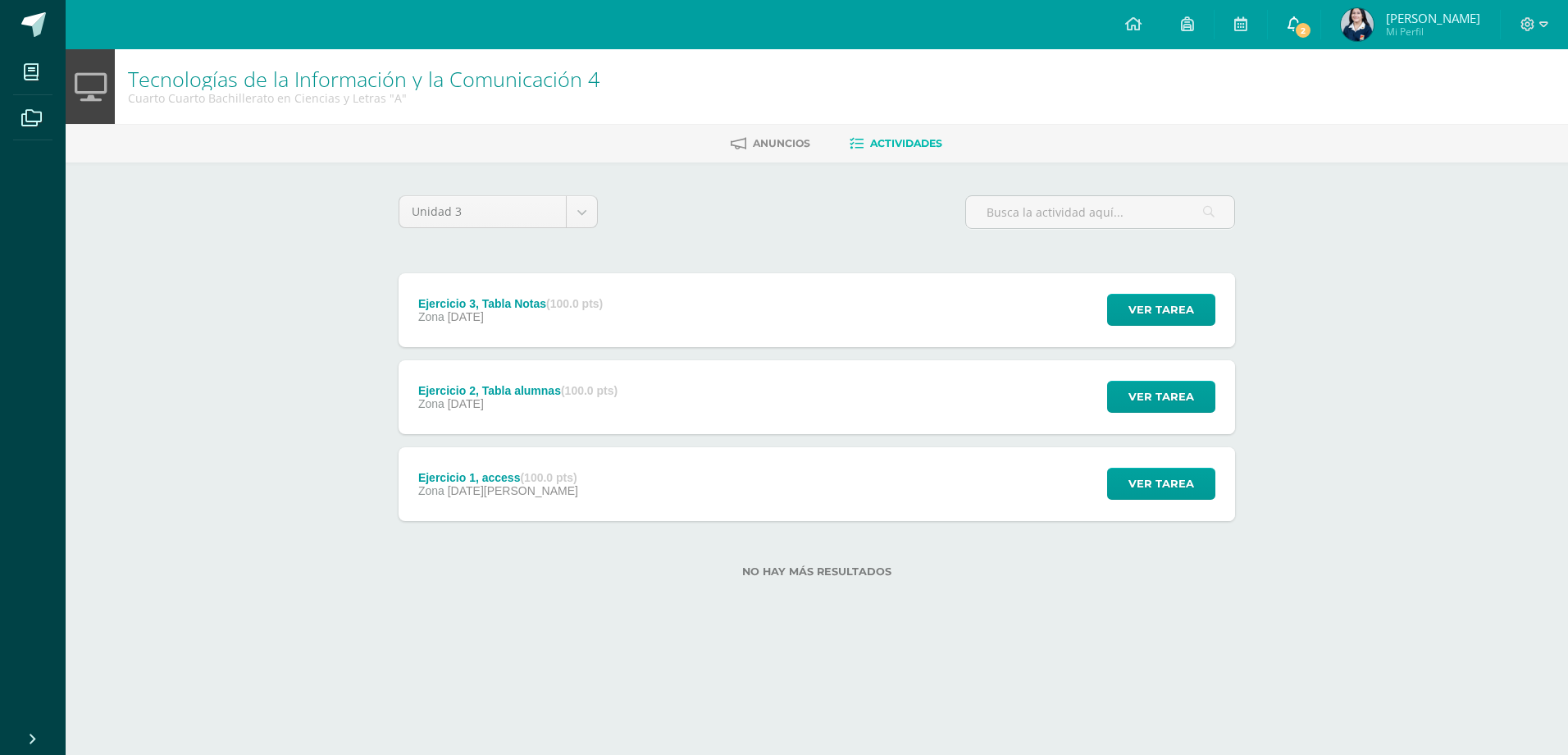
click at [1280, 35] on link "2" at bounding box center [1294, 24] width 52 height 50
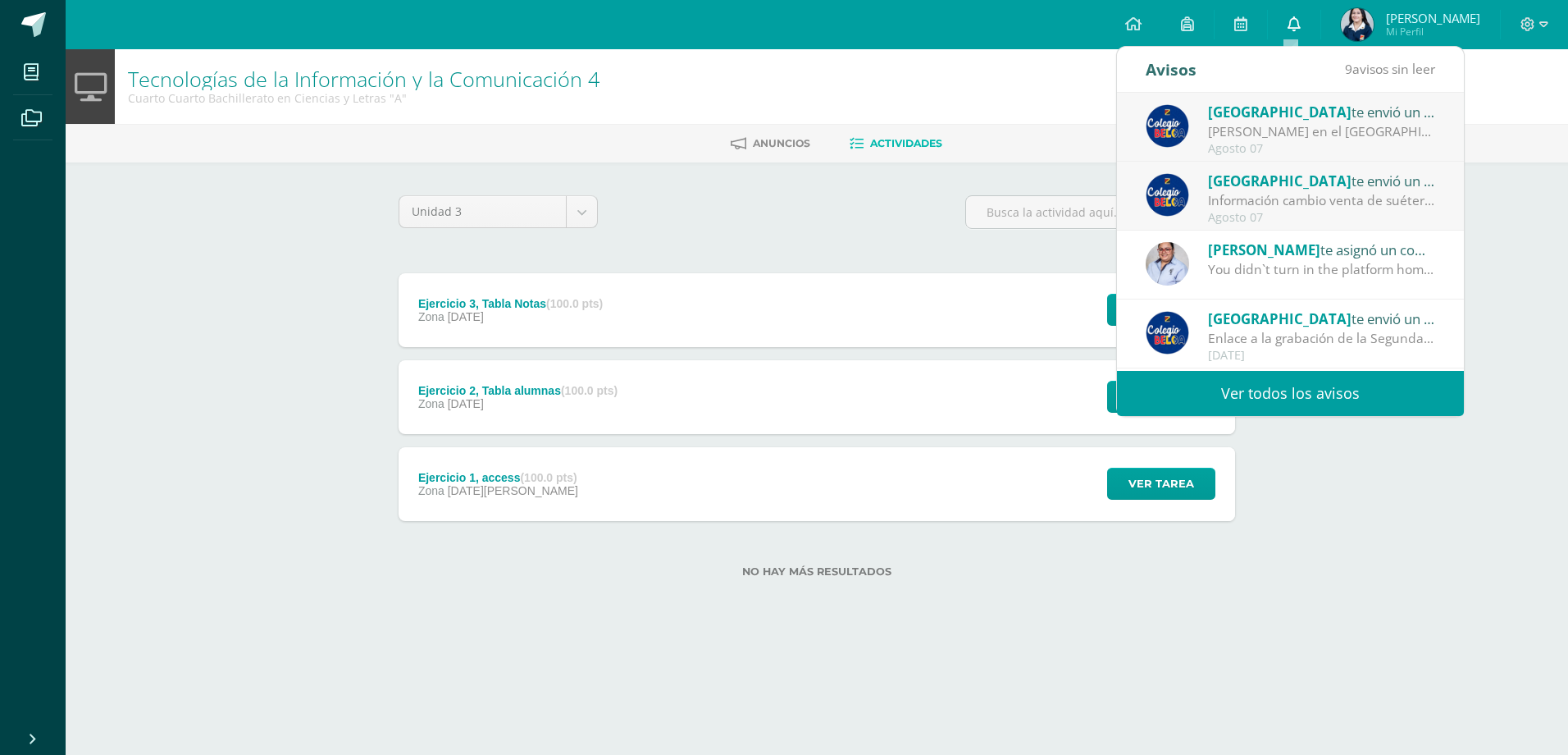
click at [1278, 18] on link "0" at bounding box center [1294, 24] width 52 height 50
click at [1300, 33] on link "0" at bounding box center [1294, 24] width 52 height 50
click at [1300, 17] on link "0" at bounding box center [1294, 24] width 52 height 50
click at [1292, 21] on icon at bounding box center [1294, 24] width 13 height 15
click at [1171, 529] on div "No hay más resultados" at bounding box center [817, 559] width 836 height 77
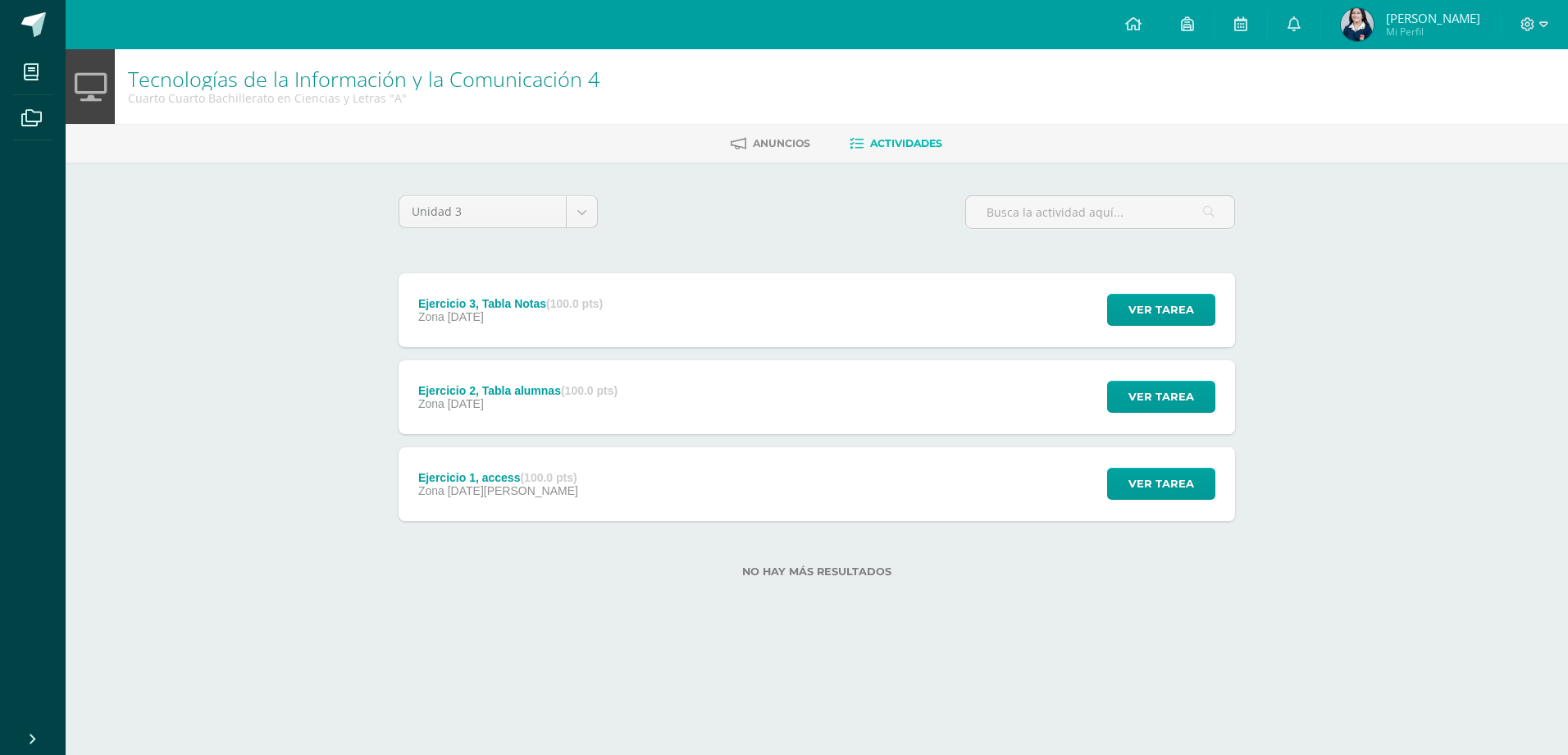
click at [976, 630] on html "Captura de pantalla 2025-08-04 153458.png eliminado exitosamente. Mis cursos Ar…" at bounding box center [784, 315] width 1568 height 630
click at [945, 630] on html "Captura de pantalla 2025-08-04 153458.png eliminado exitosamente. Mis cursos Ar…" at bounding box center [784, 315] width 1568 height 630
